Goal: Task Accomplishment & Management: Use online tool/utility

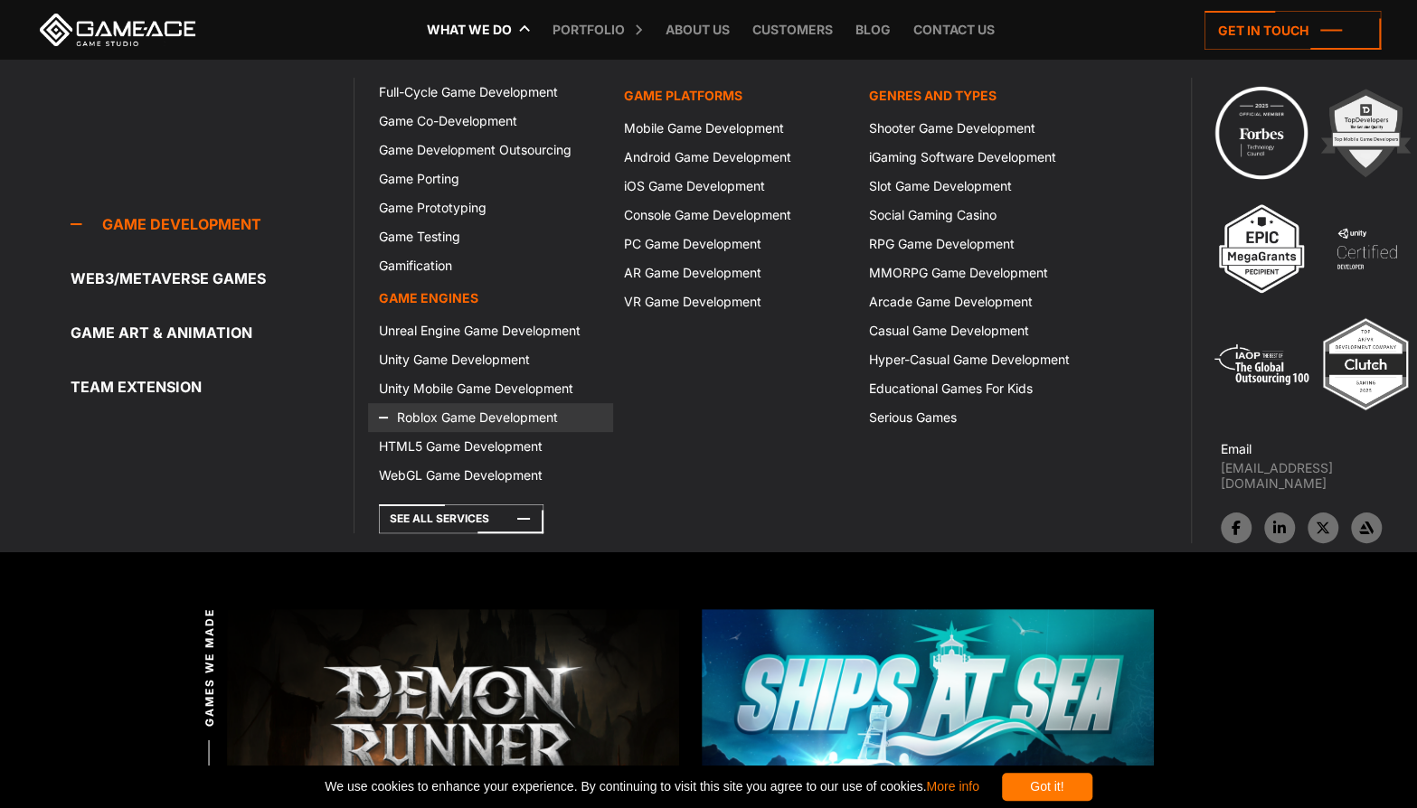
click at [537, 419] on link "Roblox Game Development" at bounding box center [490, 417] width 245 height 29
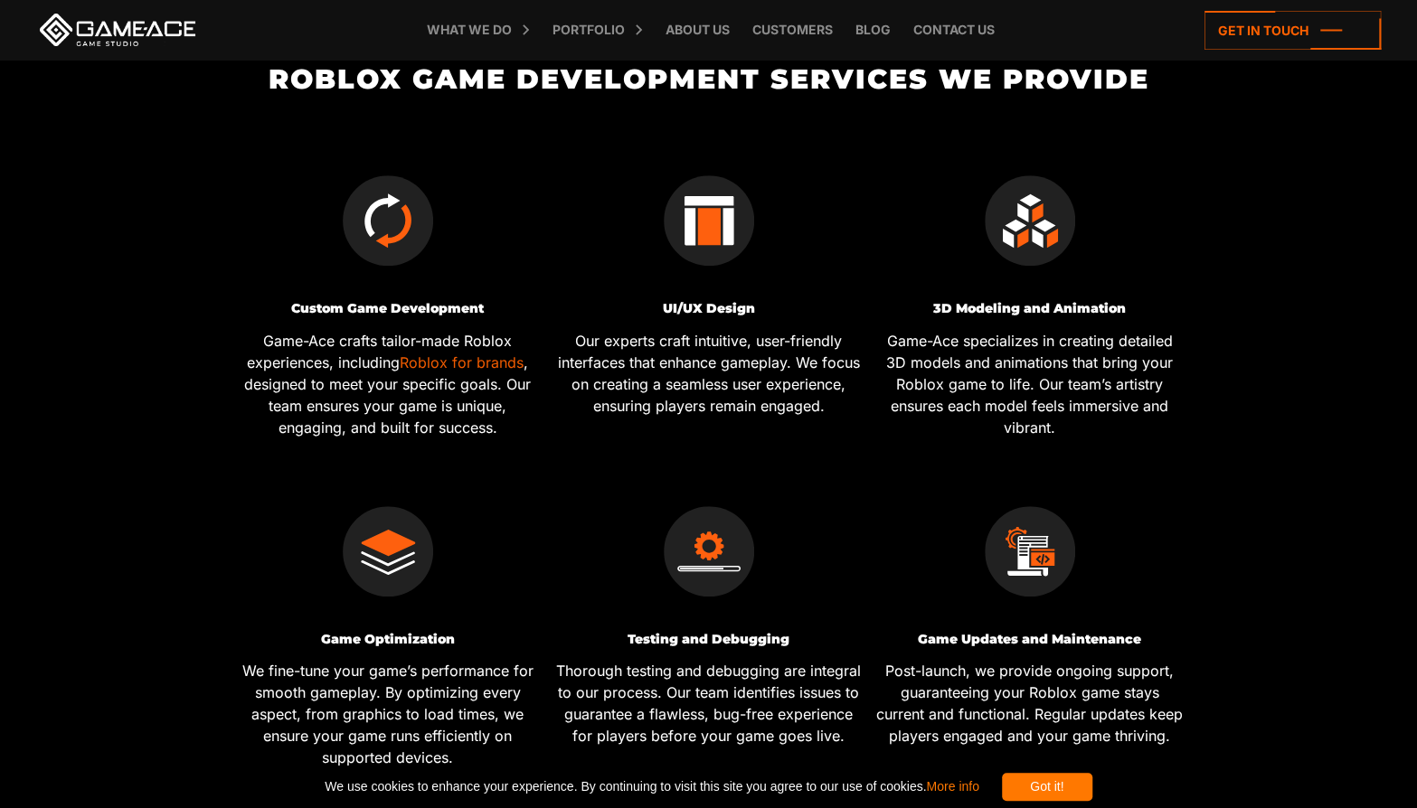
scroll to position [643, 0]
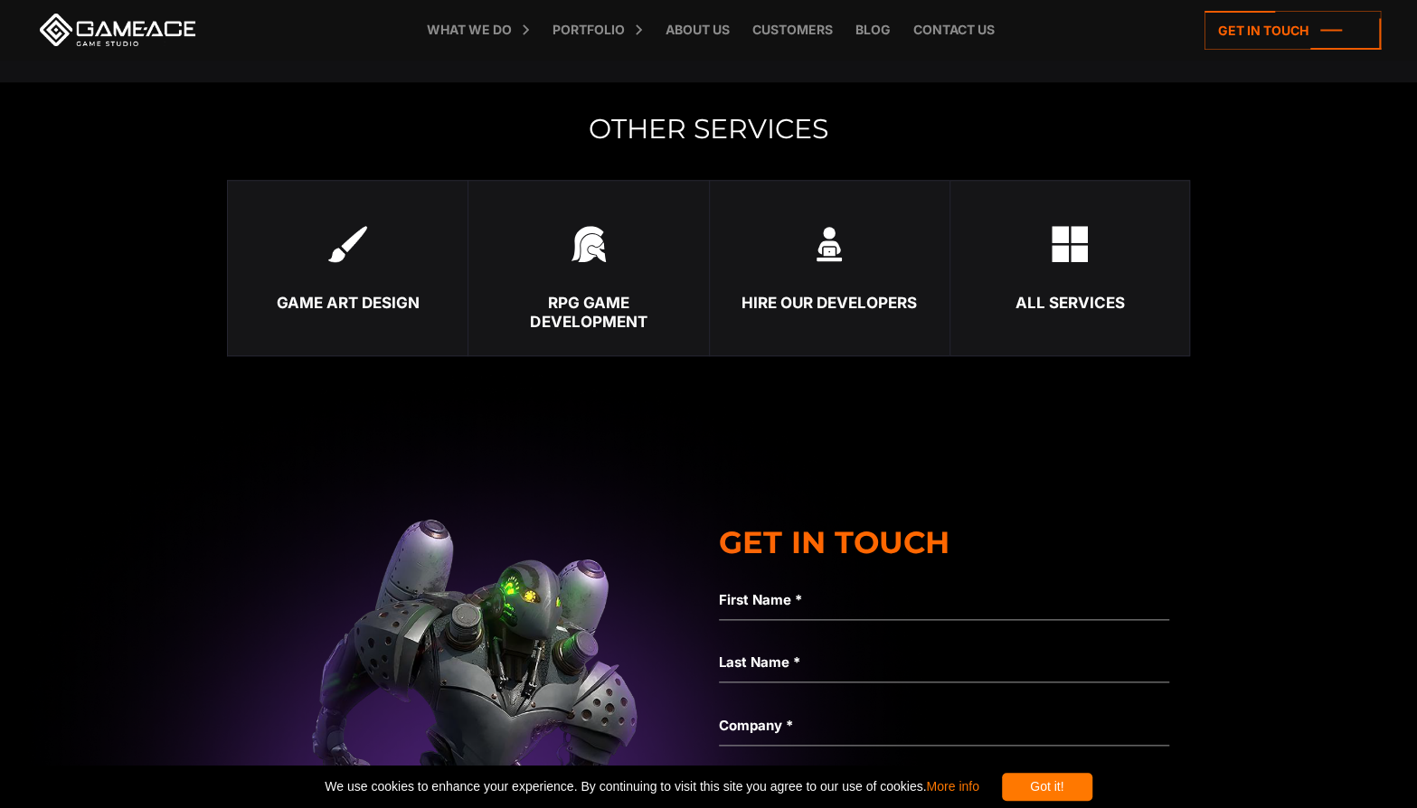
scroll to position [5203, 0]
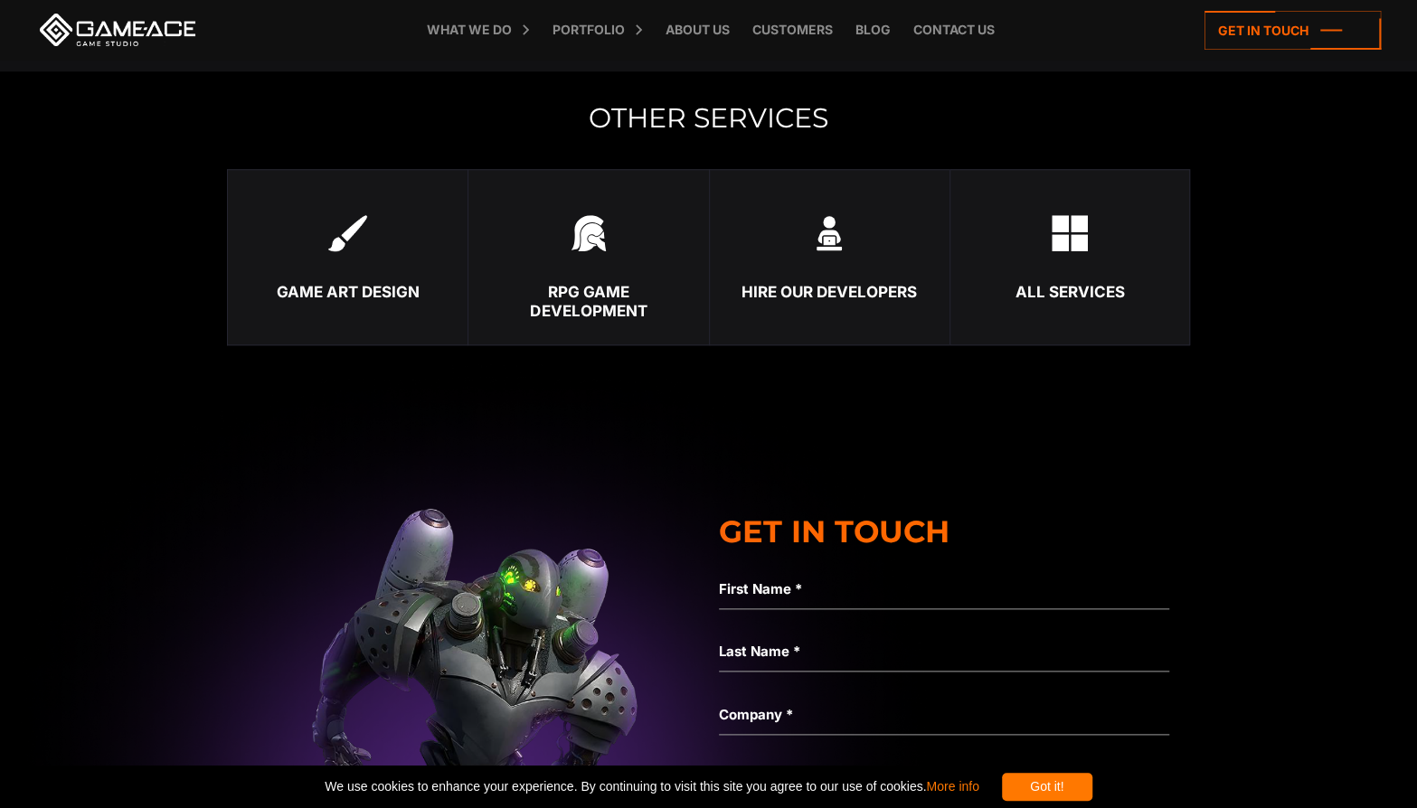
click at [882, 301] on div "Hire Our Developers" at bounding box center [830, 292] width 240 height 18
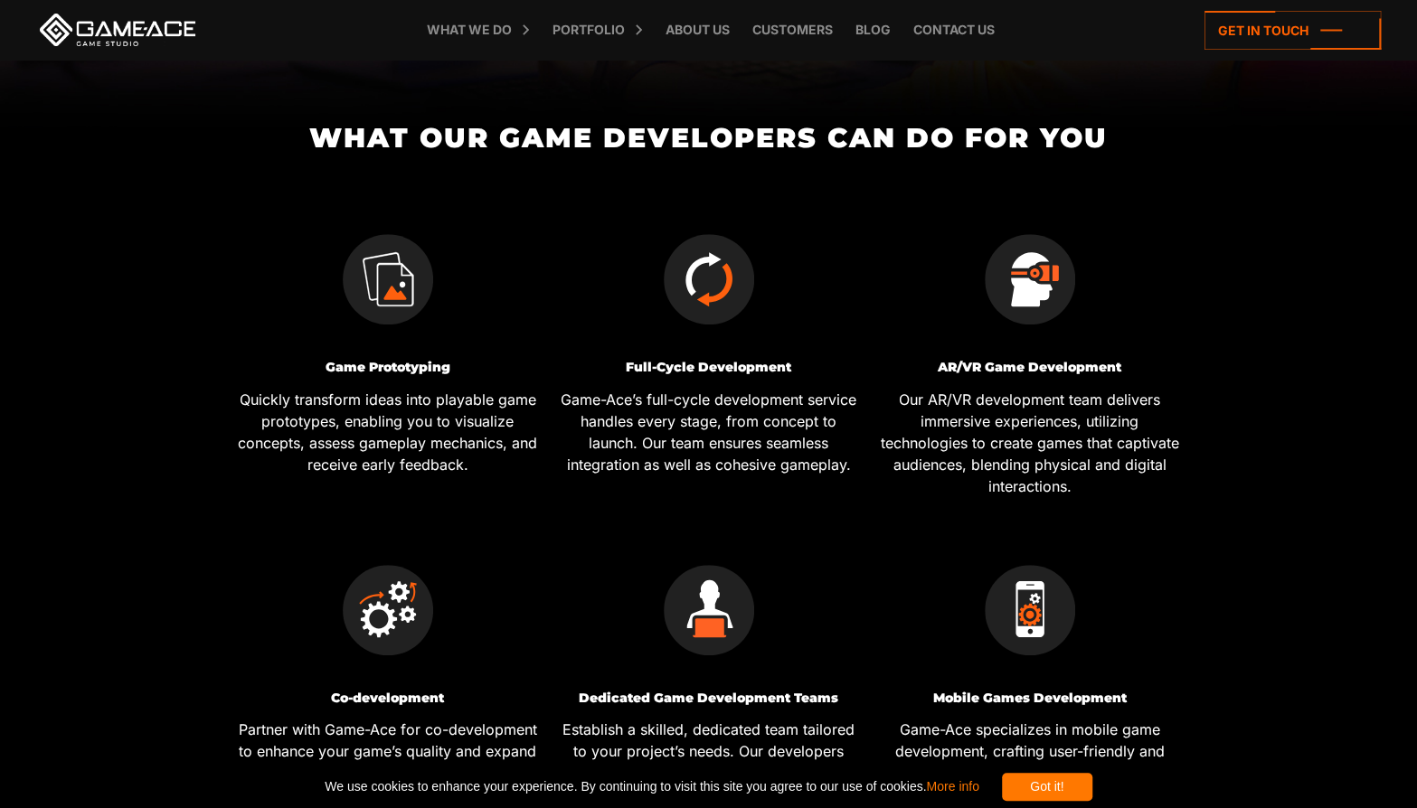
scroll to position [7466, 0]
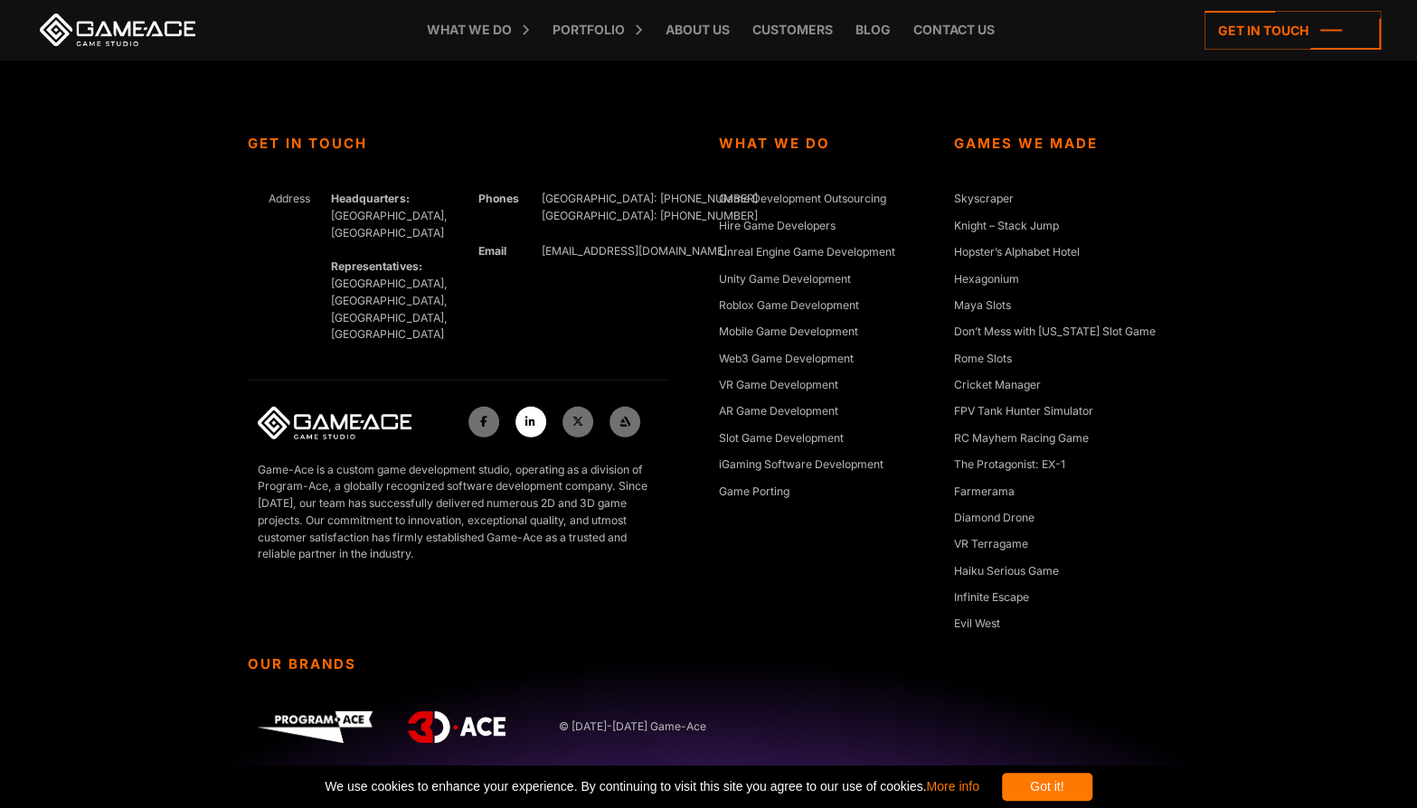
click at [536, 407] on link at bounding box center [530, 422] width 31 height 31
